Goal: Task Accomplishment & Management: Use online tool/utility

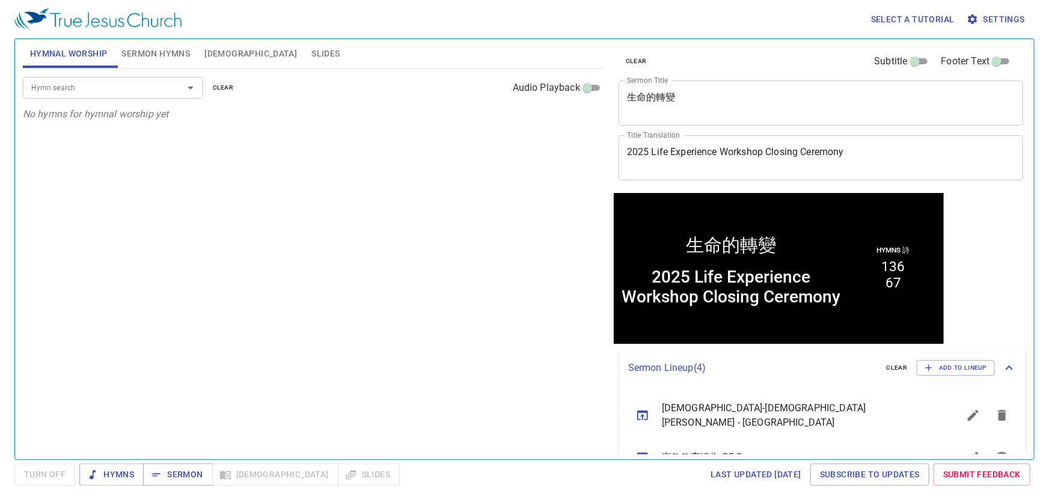
click at [685, 93] on textarea "生命的轉變" at bounding box center [821, 102] width 388 height 23
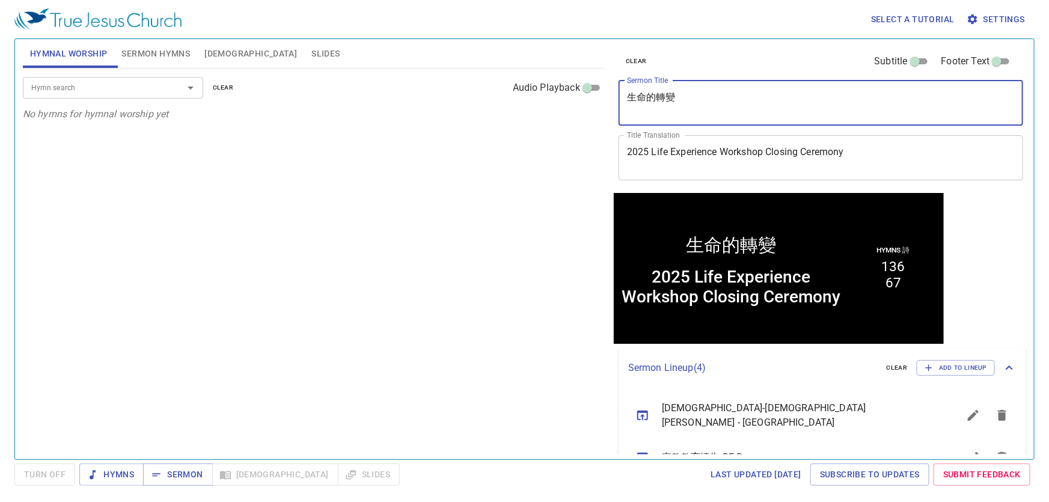
click at [685, 93] on textarea "生命的轉變" at bounding box center [821, 102] width 388 height 23
click at [702, 156] on textarea "2025 Life Experience Workshop Closing Ceremony" at bounding box center [821, 157] width 388 height 23
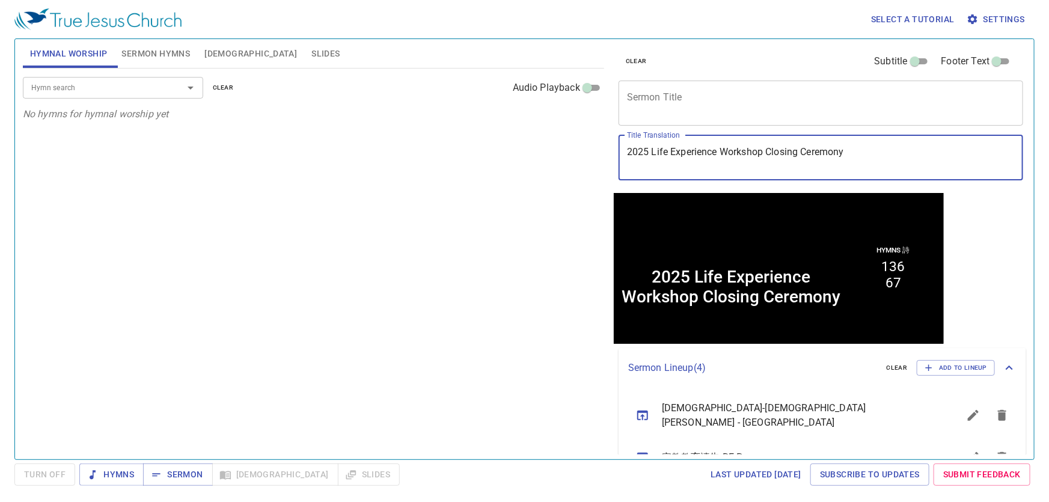
click at [702, 156] on textarea "2025 Life Experience Workshop Closing Ceremony" at bounding box center [821, 157] width 388 height 23
click at [703, 156] on textarea "2025 Life Experience Workshop Closing Ceremony" at bounding box center [821, 157] width 388 height 23
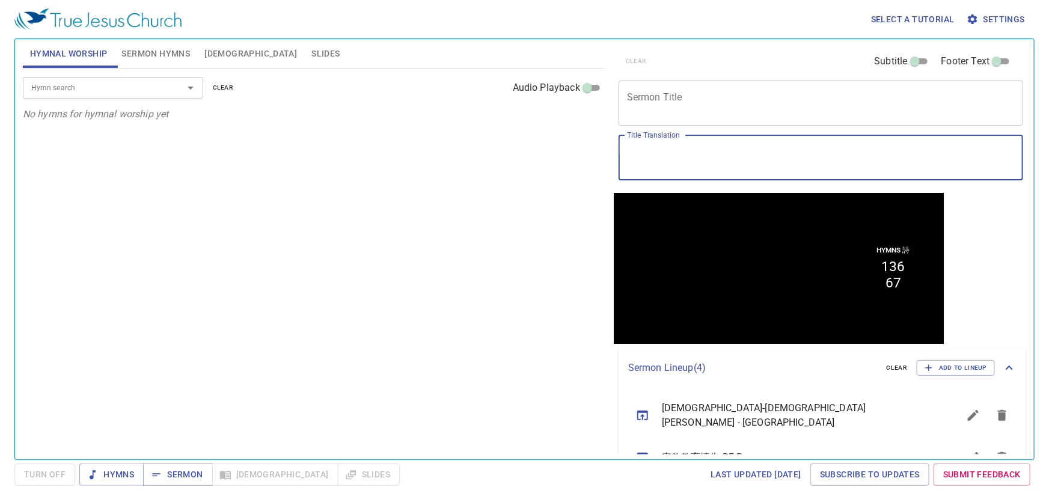
click at [129, 93] on input "Hymn search" at bounding box center [95, 88] width 138 height 14
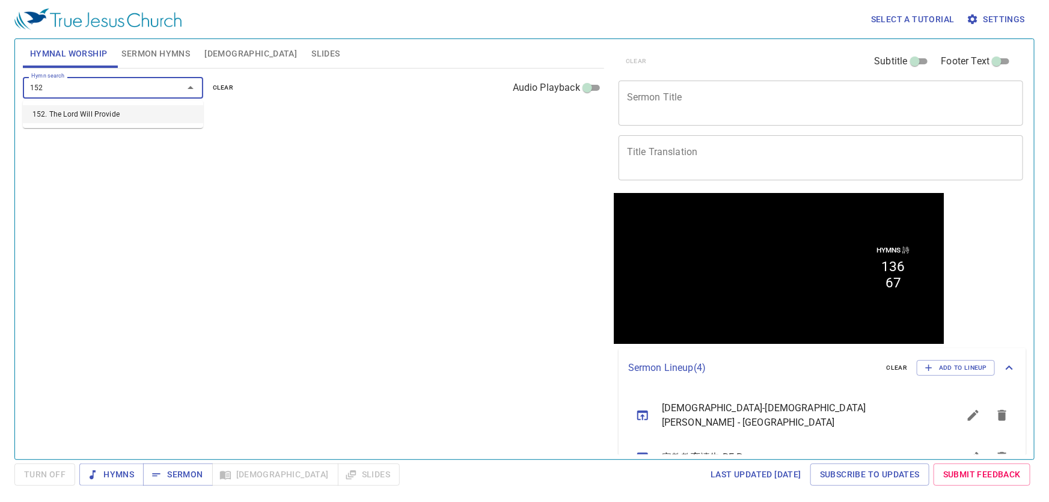
type input "152"
click at [340, 202] on div "Hymn search Hymn search clear Audio Playback No hymns for hymnal worship yet" at bounding box center [313, 259] width 581 height 381
click at [110, 91] on input "Hymn search" at bounding box center [95, 88] width 138 height 14
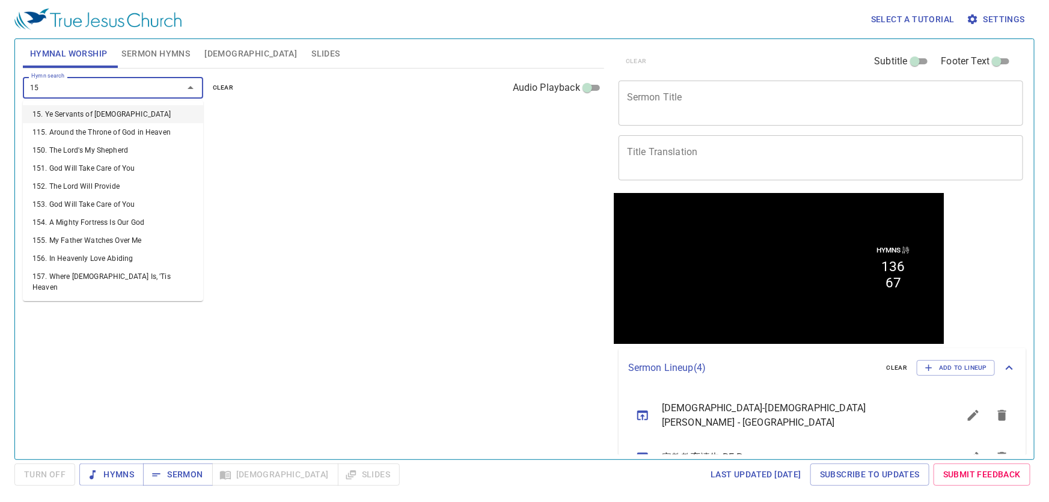
type input "152"
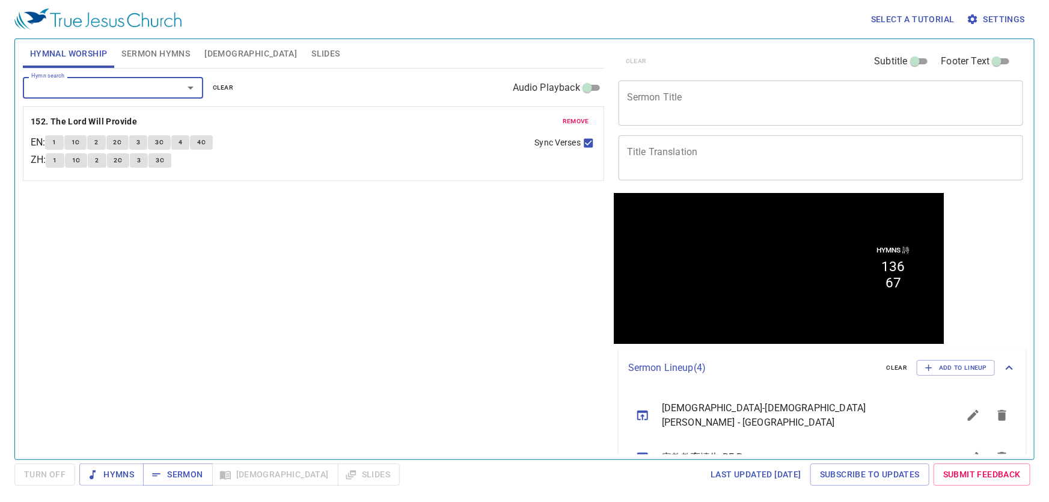
click at [55, 160] on button "1" at bounding box center [55, 160] width 18 height 14
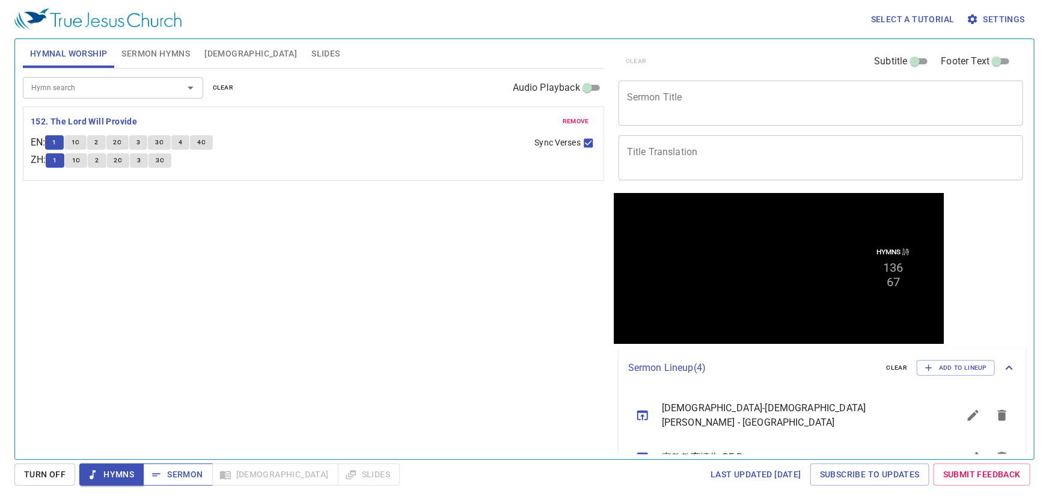
click at [172, 475] on span "Sermon" at bounding box center [178, 474] width 50 height 15
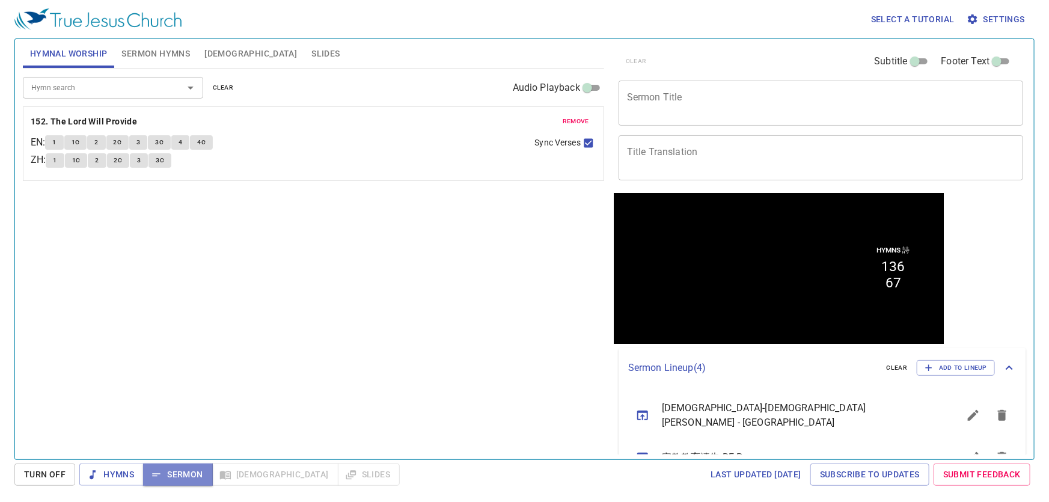
click at [168, 475] on span "Sermon" at bounding box center [178, 474] width 50 height 15
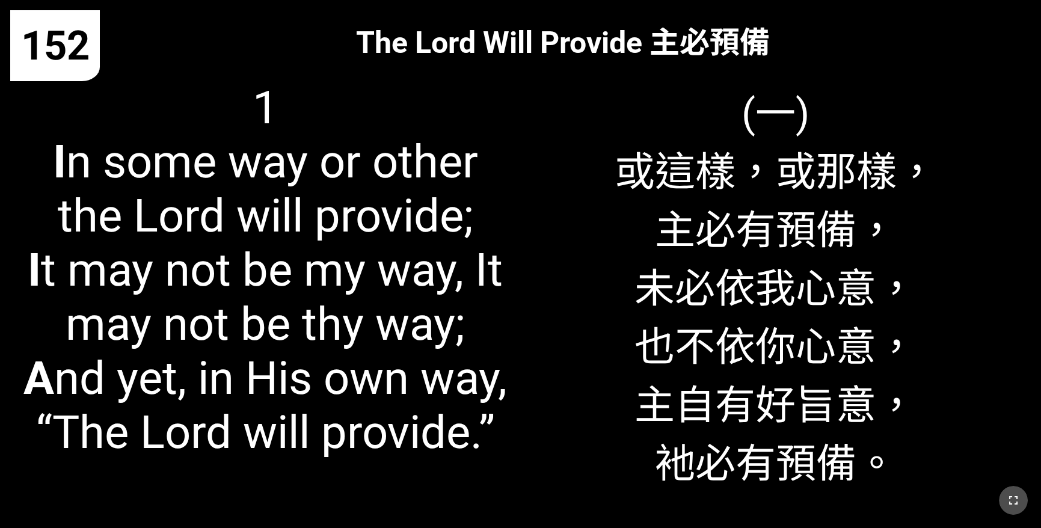
click at [1004, 499] on button "button" at bounding box center [1012, 500] width 29 height 29
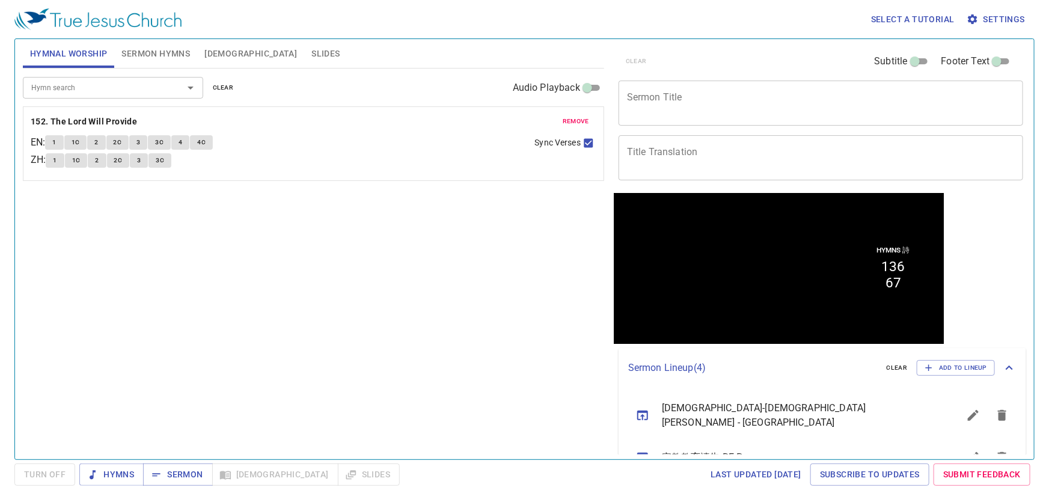
click at [570, 120] on span "remove" at bounding box center [576, 121] width 26 height 11
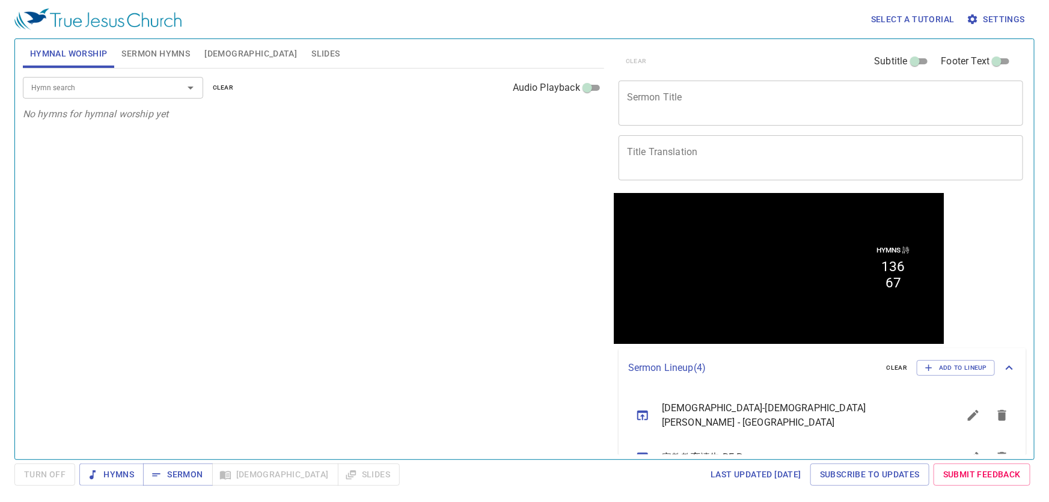
click at [139, 88] on input "Hymn search" at bounding box center [95, 88] width 138 height 14
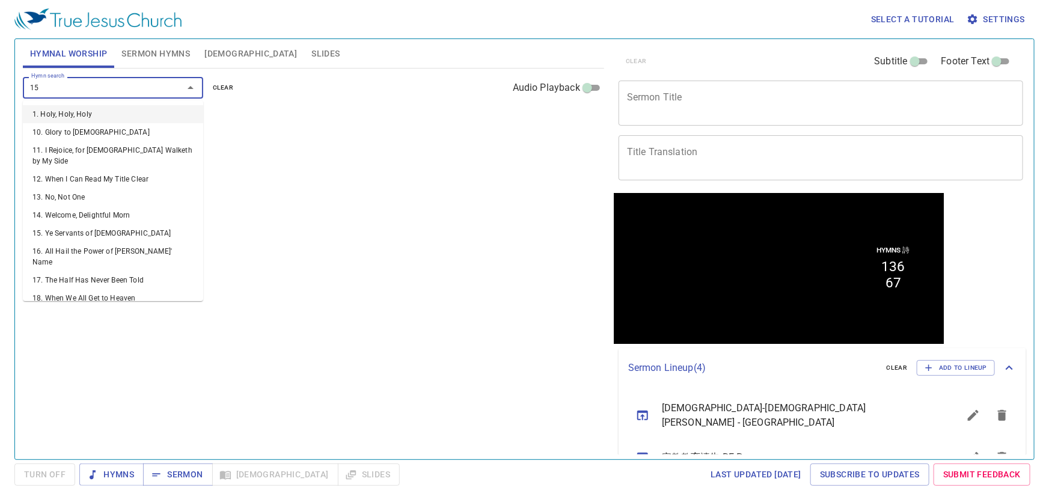
type input "153"
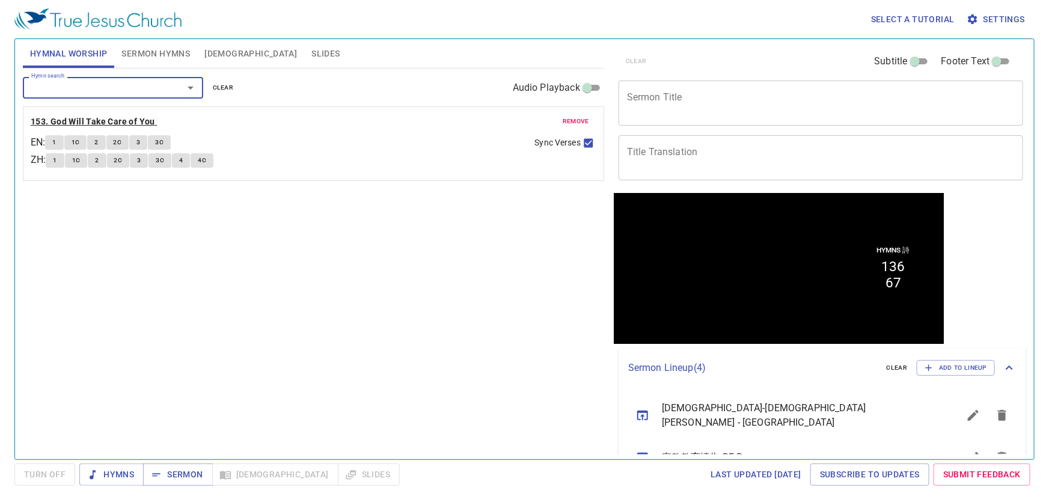
click at [111, 120] on b "153. God Will Take Care of You" at bounding box center [93, 121] width 124 height 15
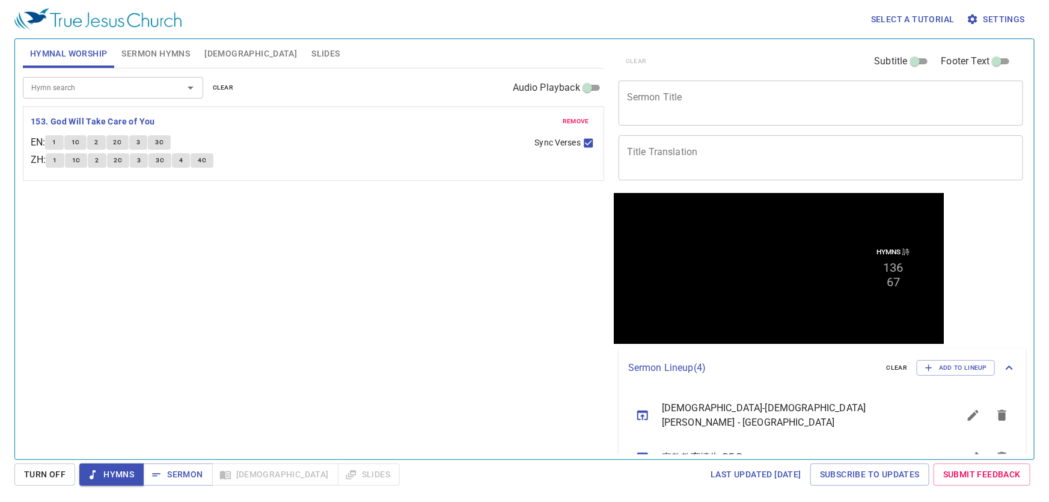
drag, startPoint x: 289, startPoint y: 297, endPoint x: 294, endPoint y: 281, distance: 16.9
click at [289, 297] on div "Hymn search Hymn search clear Audio Playback remove 153. God Will Take Care of …" at bounding box center [313, 259] width 581 height 381
click at [61, 157] on button "1" at bounding box center [55, 160] width 18 height 14
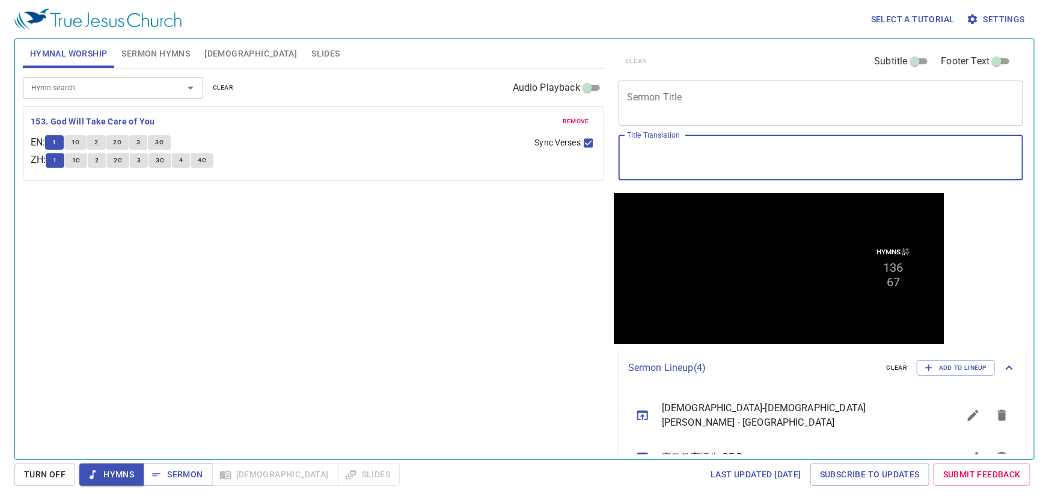
drag, startPoint x: 676, startPoint y: 158, endPoint x: 673, endPoint y: 102, distance: 56.6
click at [675, 145] on div "x Title Translation" at bounding box center [821, 157] width 405 height 45
click at [79, 139] on span "1C" at bounding box center [76, 142] width 8 height 11
click at [715, 157] on textarea "Knowing" at bounding box center [821, 157] width 388 height 23
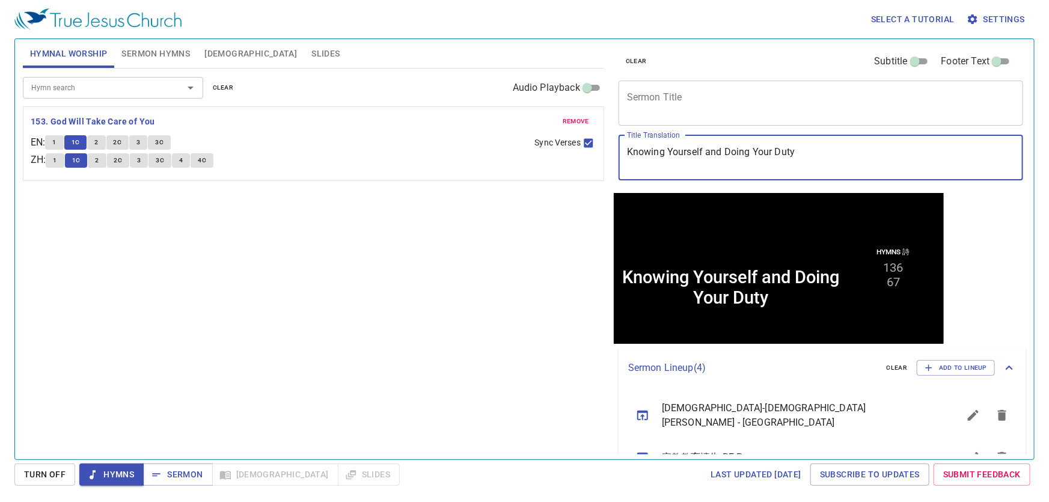
type textarea "Knowing Yourself and Doing Your Duty"
click at [733, 117] on div "x Sermon Title" at bounding box center [821, 103] width 405 height 45
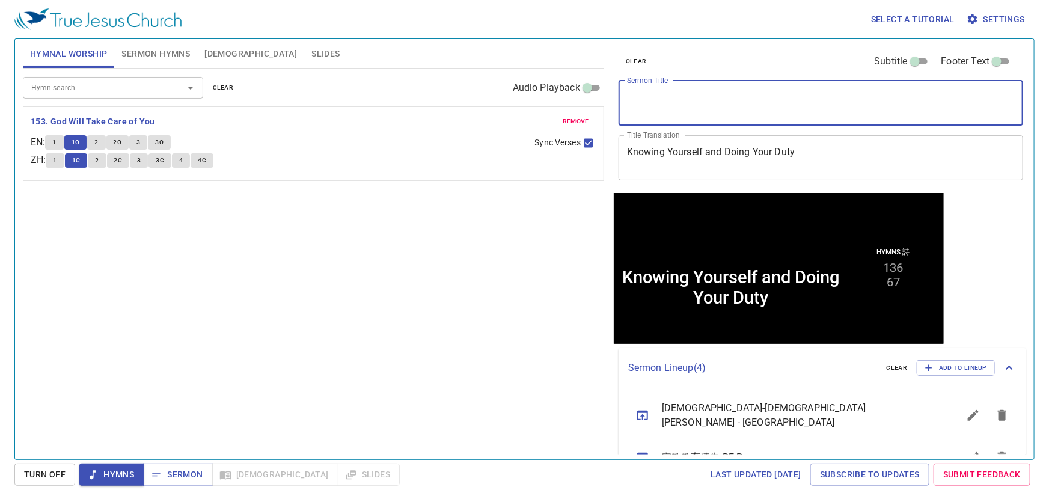
click at [534, 295] on div "Hymn search Hymn search clear Audio Playback remove 153. God Will Take Care of …" at bounding box center [313, 259] width 581 height 381
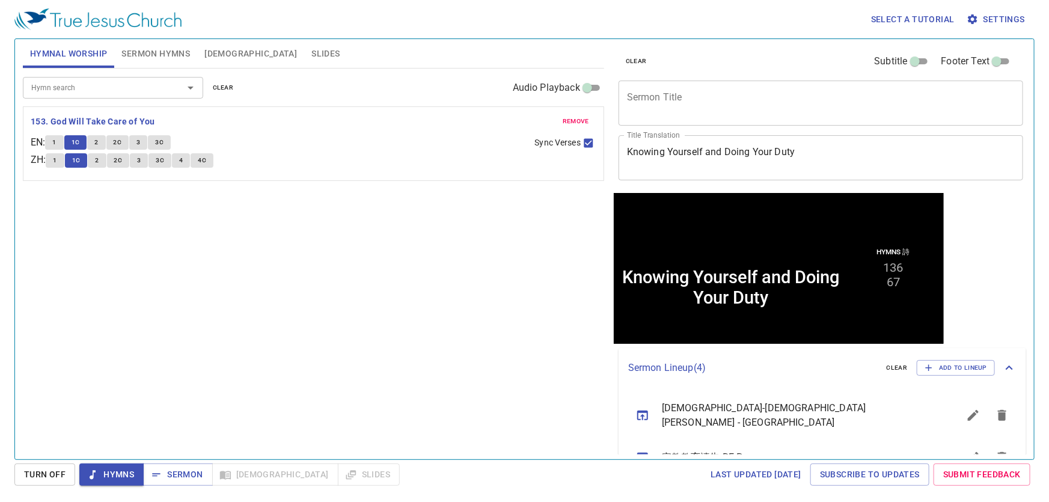
click at [194, 272] on div "Hymn search Hymn search clear Audio Playback remove 153. God Will Take Care of …" at bounding box center [313, 259] width 581 height 381
click at [98, 139] on span "2" at bounding box center [96, 142] width 4 height 11
click at [121, 142] on span "2C" at bounding box center [118, 142] width 8 height 11
click at [590, 142] on input "Sync Verses" at bounding box center [589, 146] width 16 height 16
click at [588, 139] on input "Sync Verses" at bounding box center [589, 146] width 16 height 16
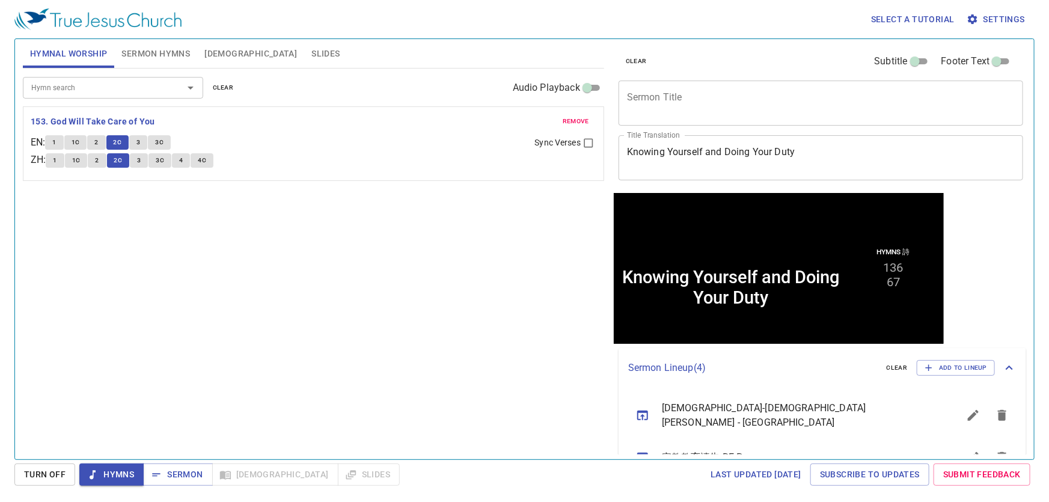
checkbox input "true"
click at [121, 140] on span "2C" at bounding box center [118, 142] width 8 height 11
click at [147, 141] on button "3" at bounding box center [138, 142] width 18 height 14
click at [685, 93] on textarea "Sermon Title" at bounding box center [821, 102] width 388 height 23
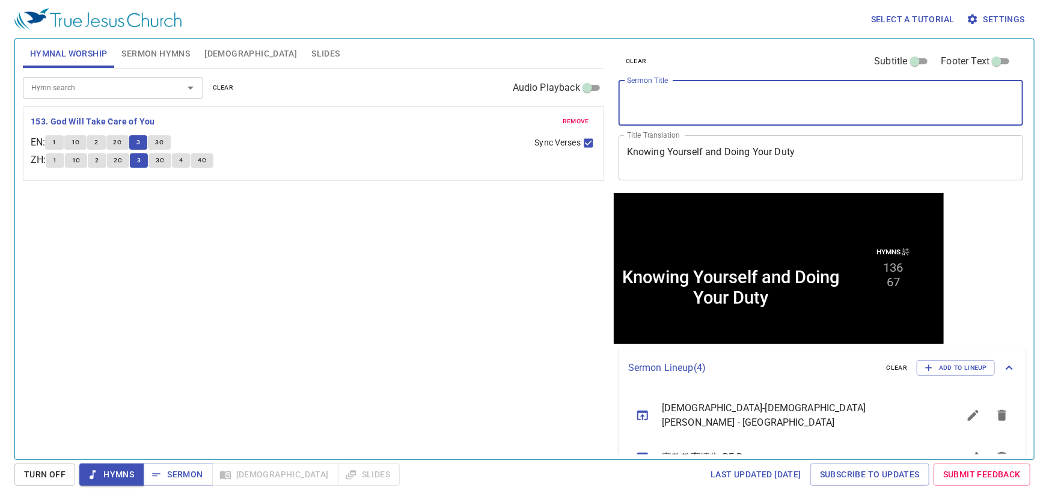
type textarea "R"
type textarea "ren'shi"
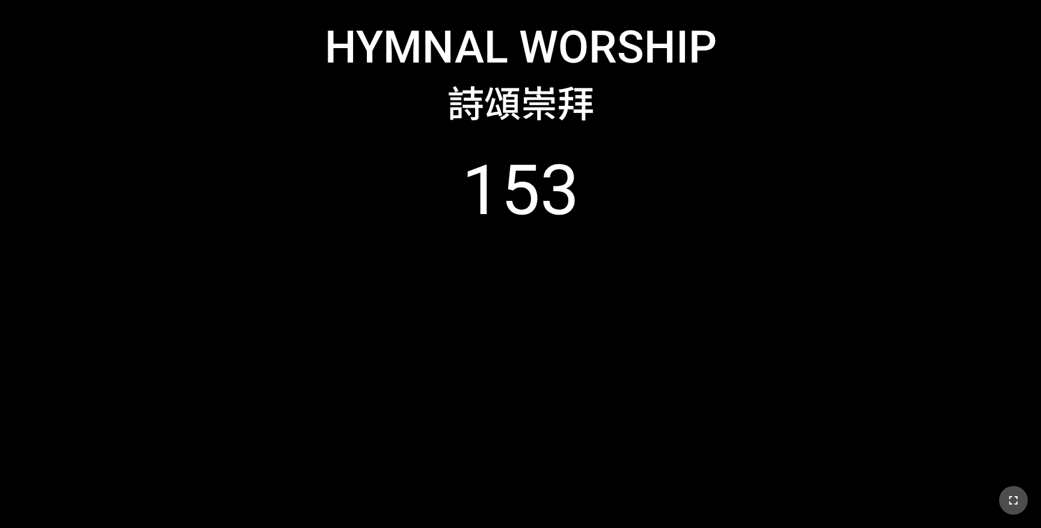
click at [1016, 499] on icon "button" at bounding box center [1013, 500] width 8 height 8
